Goal: Task Accomplishment & Management: Complete application form

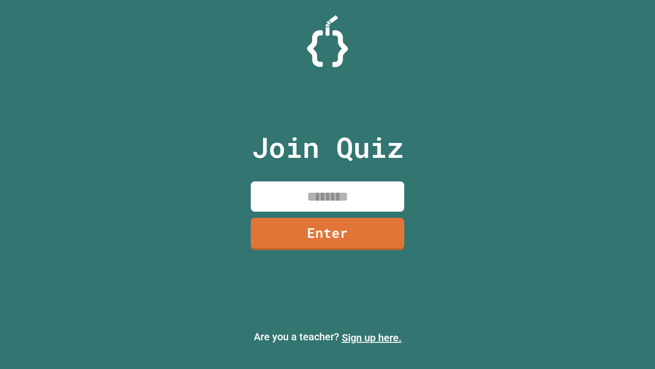
click at [372, 337] on link "Sign up here." at bounding box center [372, 337] width 60 height 12
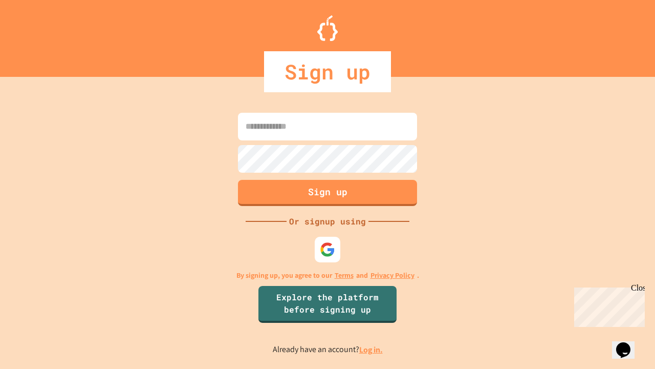
click at [372, 349] on link "Log in." at bounding box center [371, 349] width 24 height 11
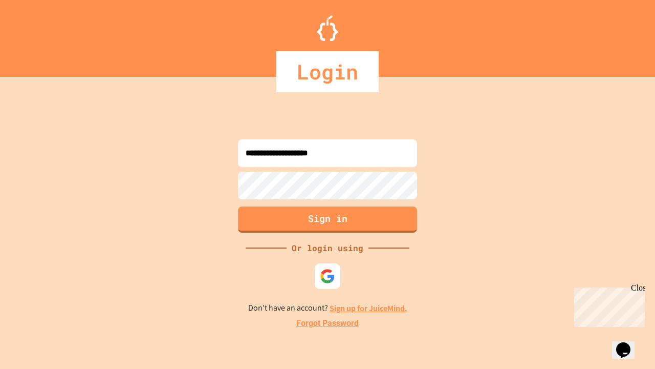
type input "**********"
